Goal: Information Seeking & Learning: Learn about a topic

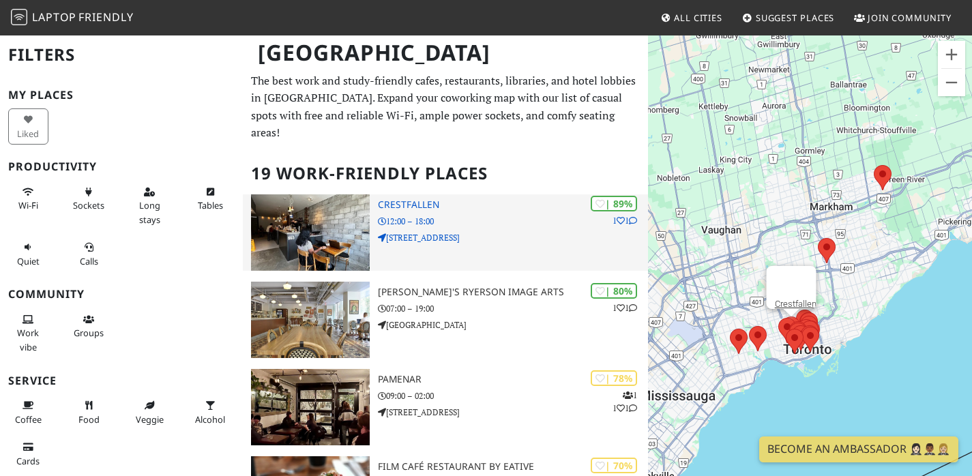
click at [404, 211] on h3 "Crestfallen" at bounding box center [513, 205] width 270 height 12
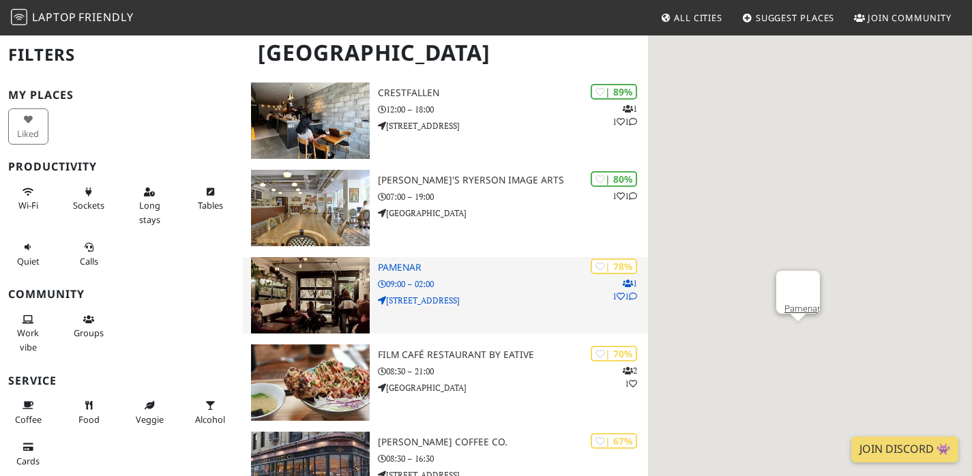
scroll to position [112, 0]
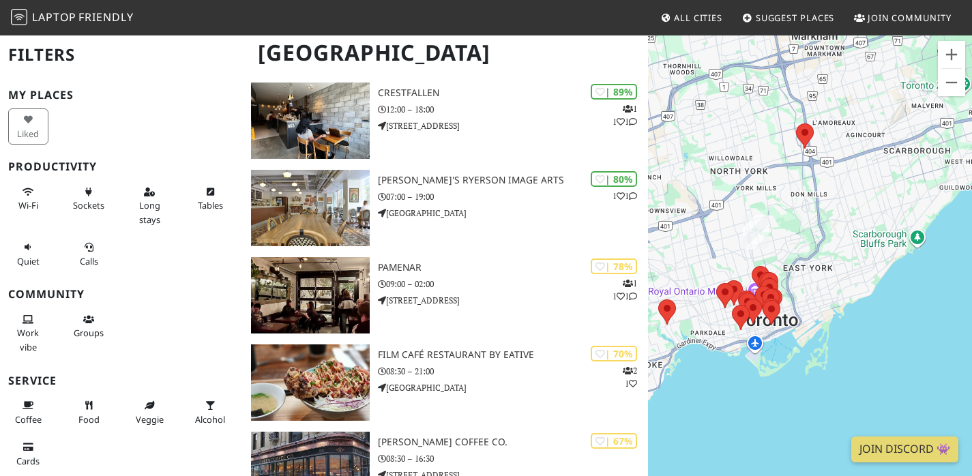
drag, startPoint x: 752, startPoint y: 334, endPoint x: 722, endPoint y: 196, distance: 141.0
click at [722, 196] on div at bounding box center [810, 272] width 324 height 476
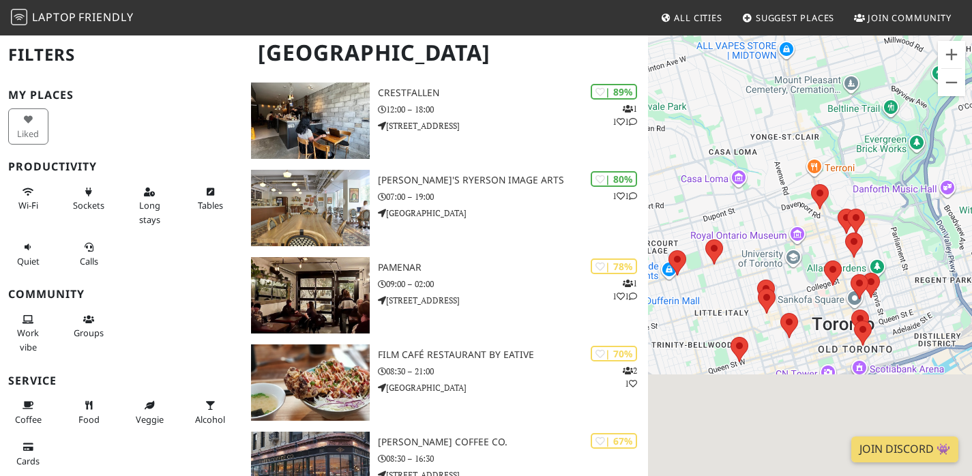
drag, startPoint x: 799, startPoint y: 300, endPoint x: 730, endPoint y: 69, distance: 241.0
click at [730, 69] on div at bounding box center [810, 272] width 324 height 476
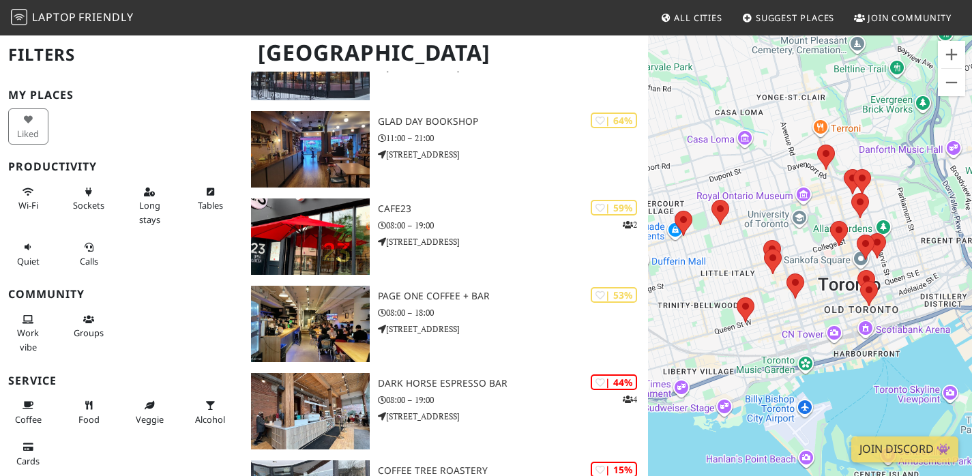
scroll to position [528, 0]
